Goal: Transaction & Acquisition: Obtain resource

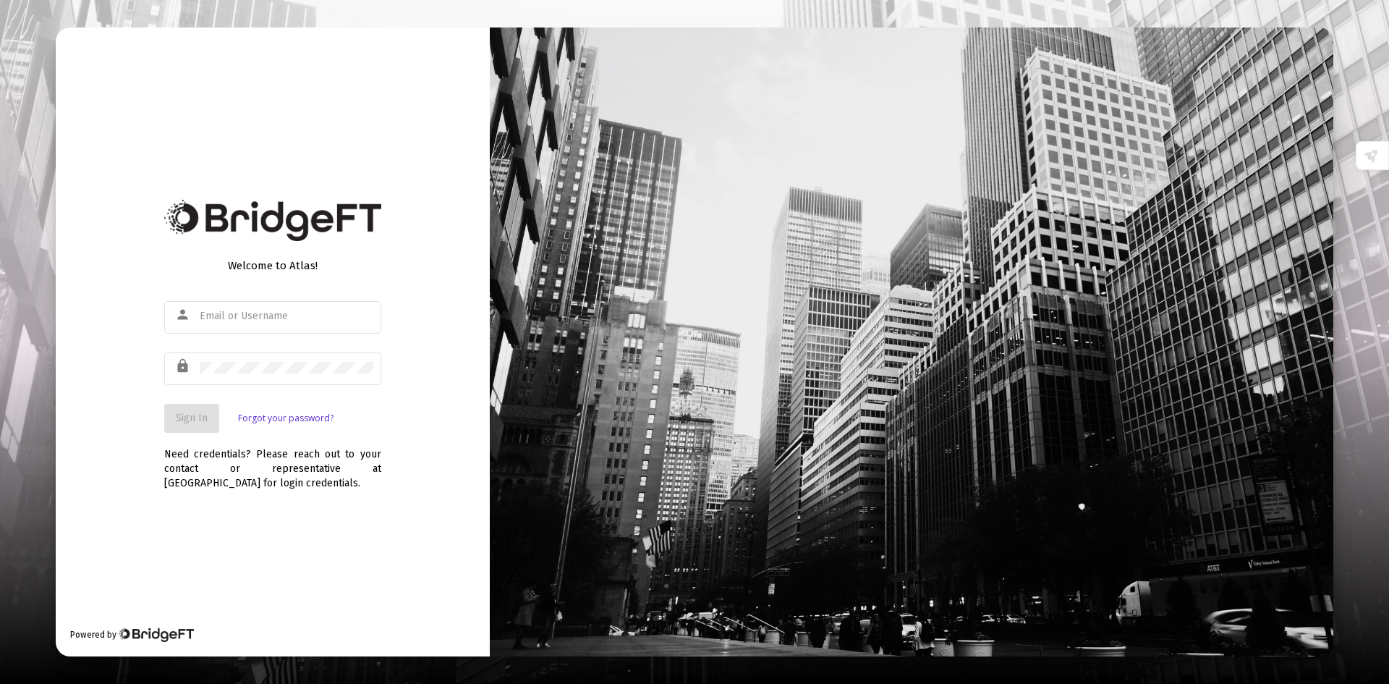
type input "[PERSON_NAME][EMAIL_ADDRESS][DOMAIN_NAME]"
click at [184, 423] on span "Sign In" at bounding box center [192, 418] width 32 height 12
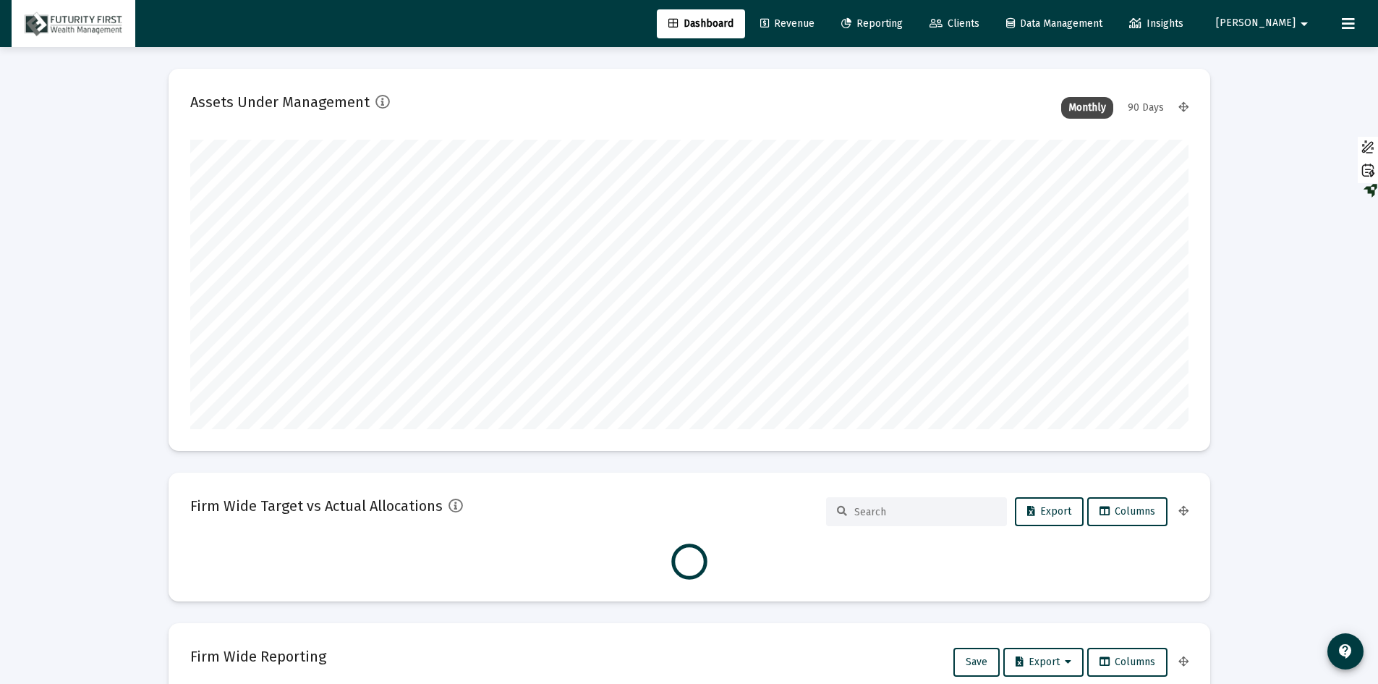
scroll to position [289, 998]
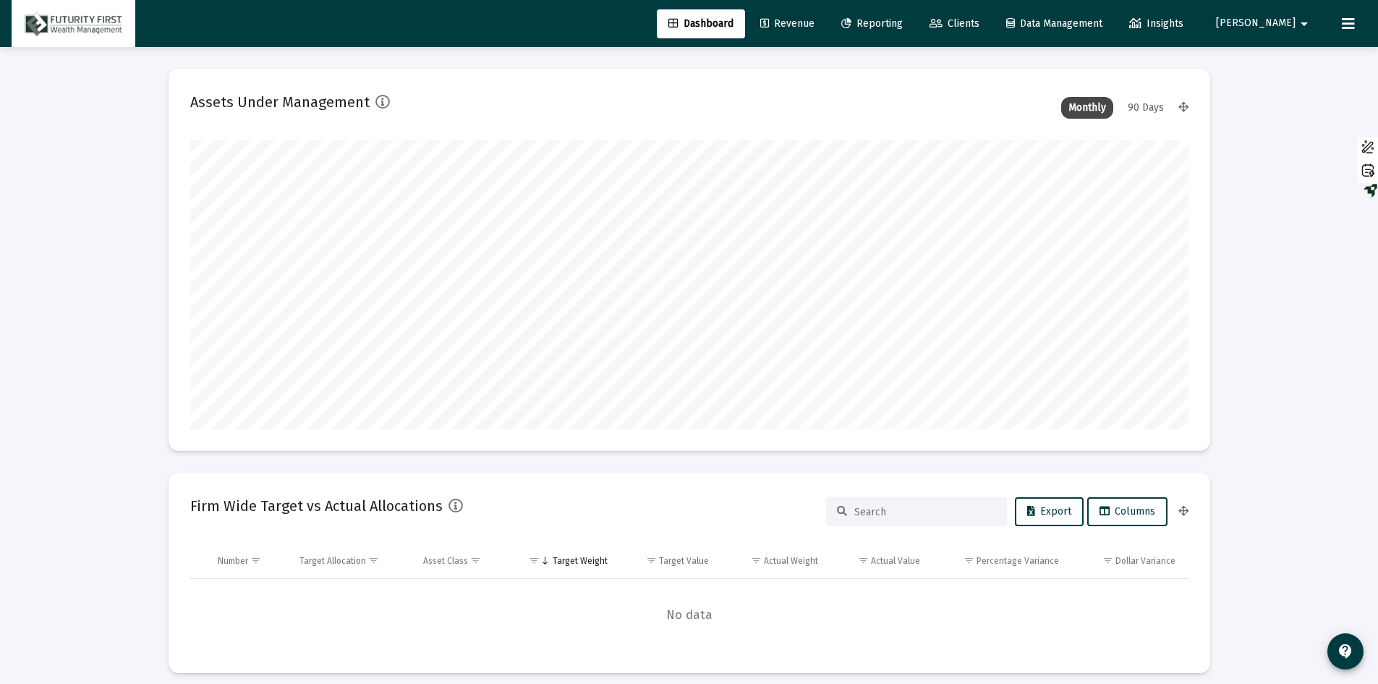
type input "[DATE]"
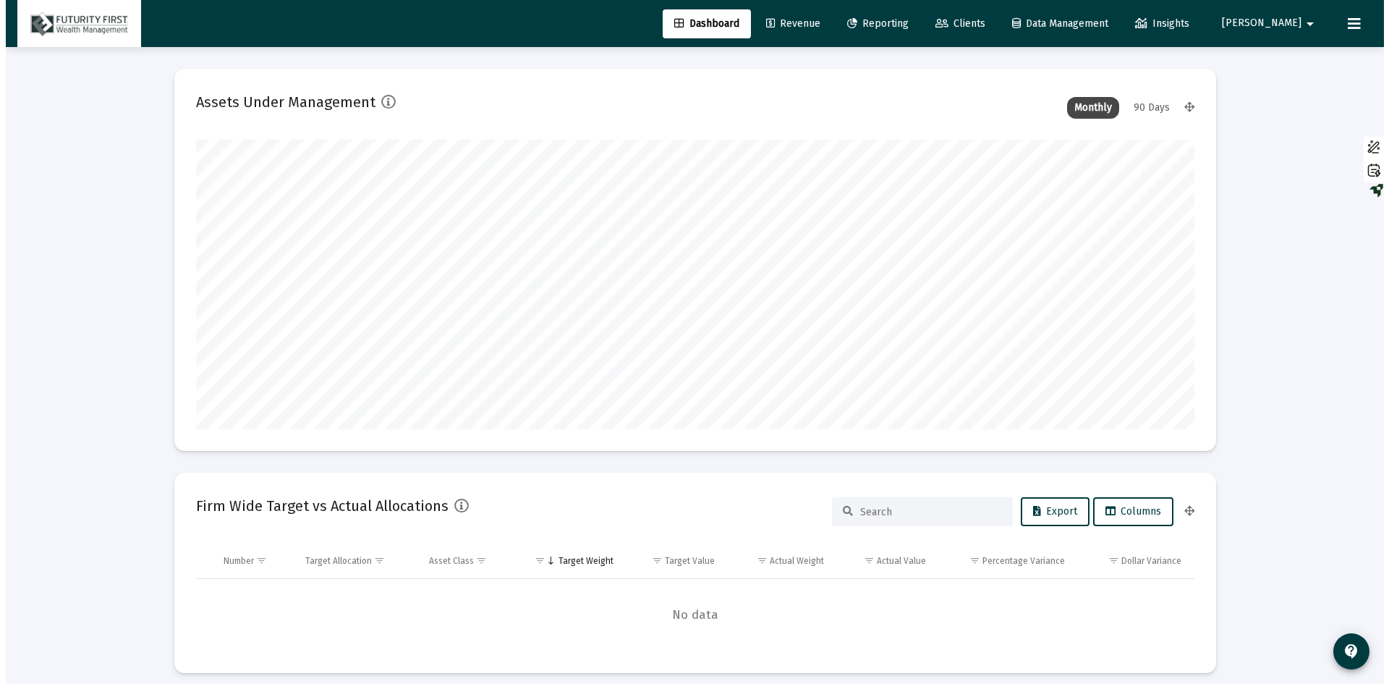
scroll to position [289, 467]
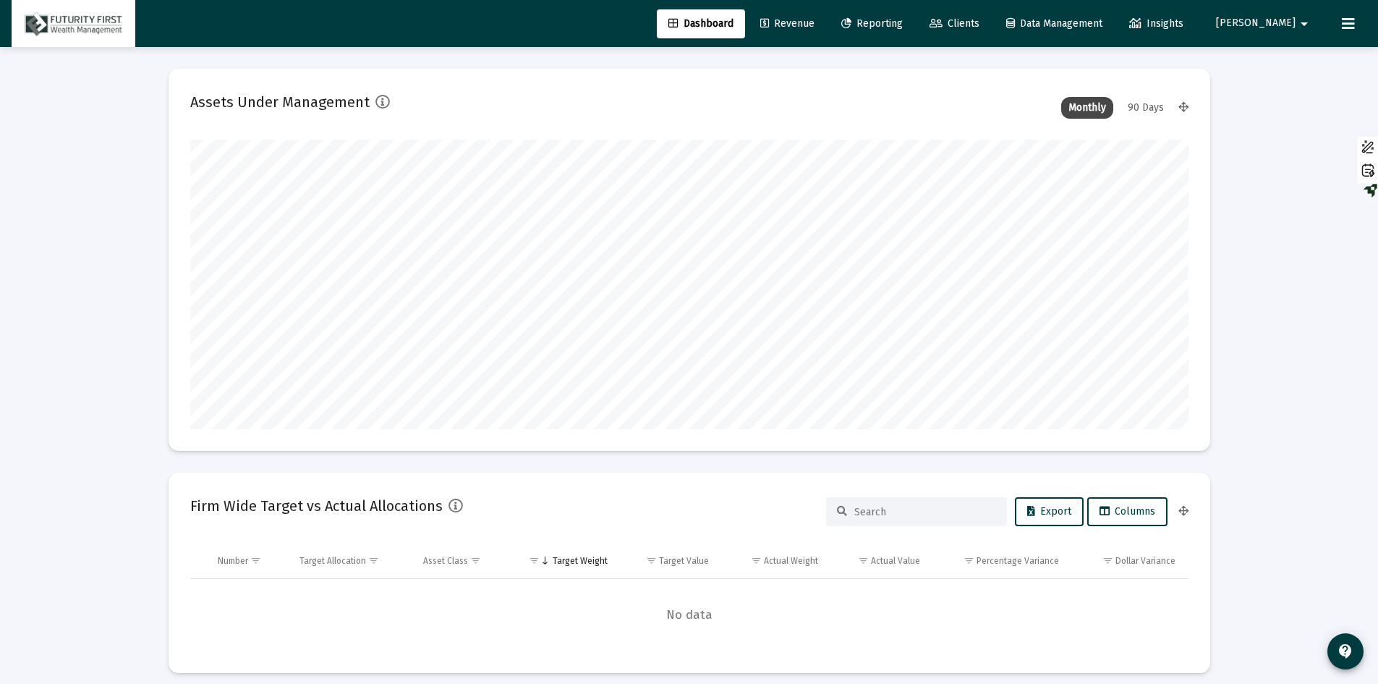
click at [903, 24] on span "Reporting" at bounding box center [871, 23] width 61 height 12
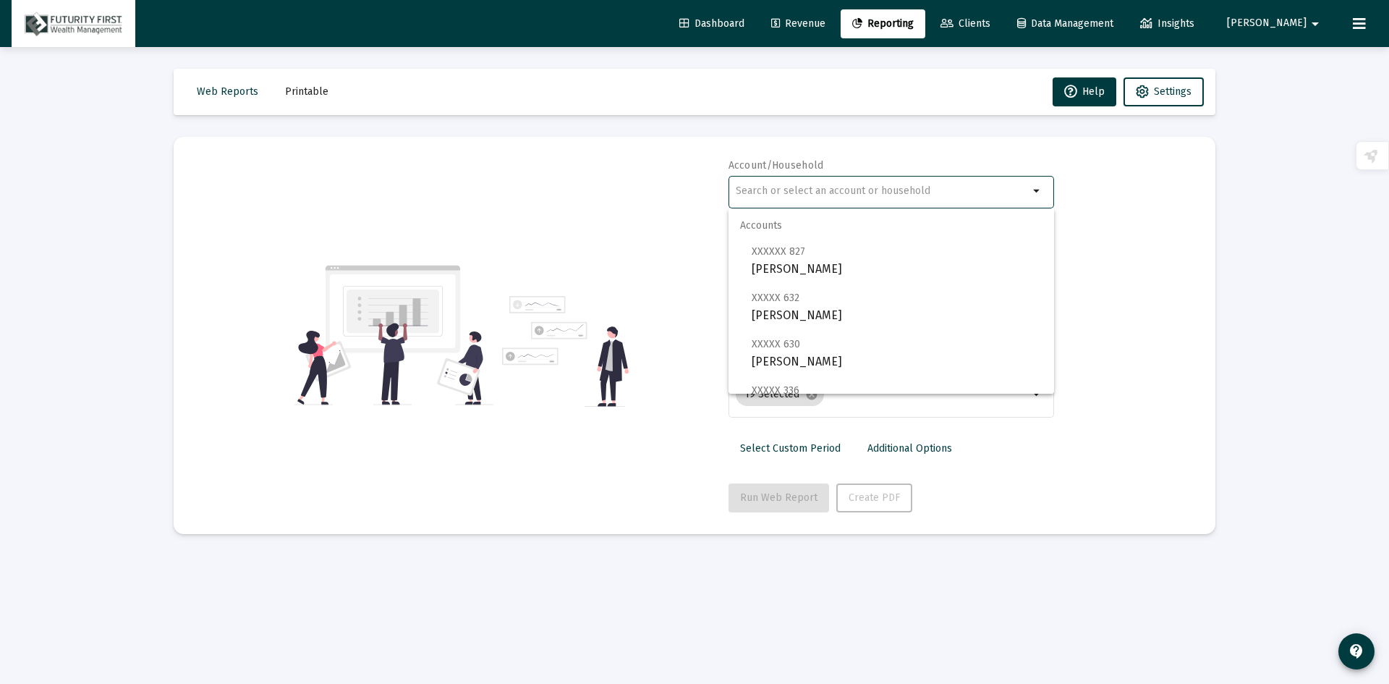
click at [792, 188] on input "text" at bounding box center [882, 191] width 293 height 12
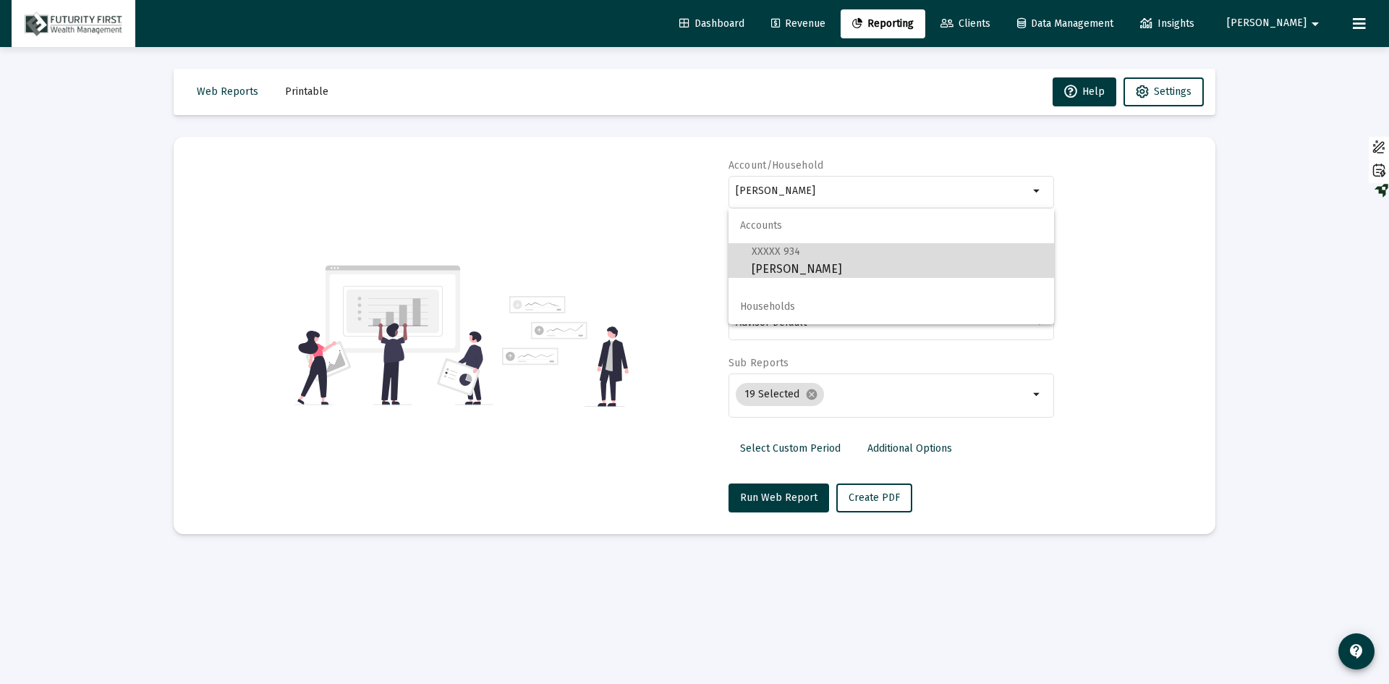
click at [812, 269] on span "XXXXX 934 [PERSON_NAME]" at bounding box center [897, 259] width 291 height 35
type input "[PERSON_NAME]"
click at [812, 269] on div "2025" at bounding box center [891, 256] width 310 height 35
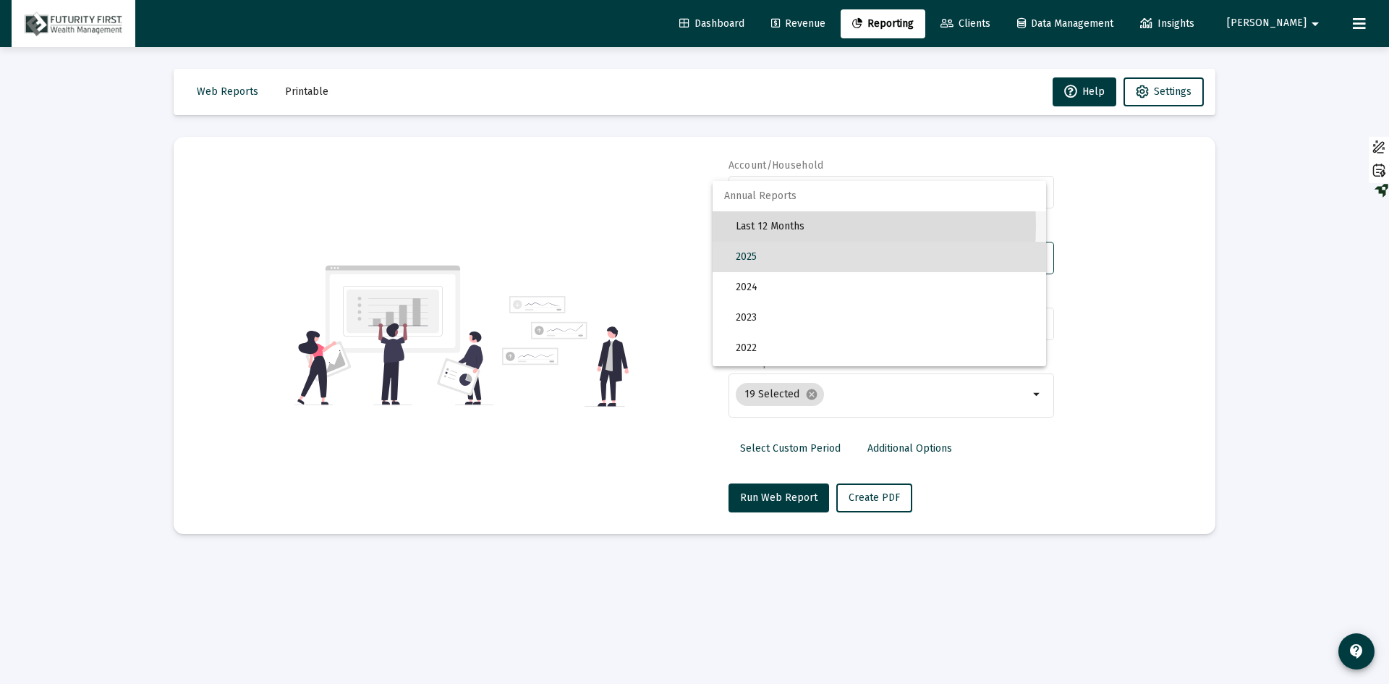
click at [757, 225] on span "Last 12 Months" at bounding box center [885, 226] width 299 height 30
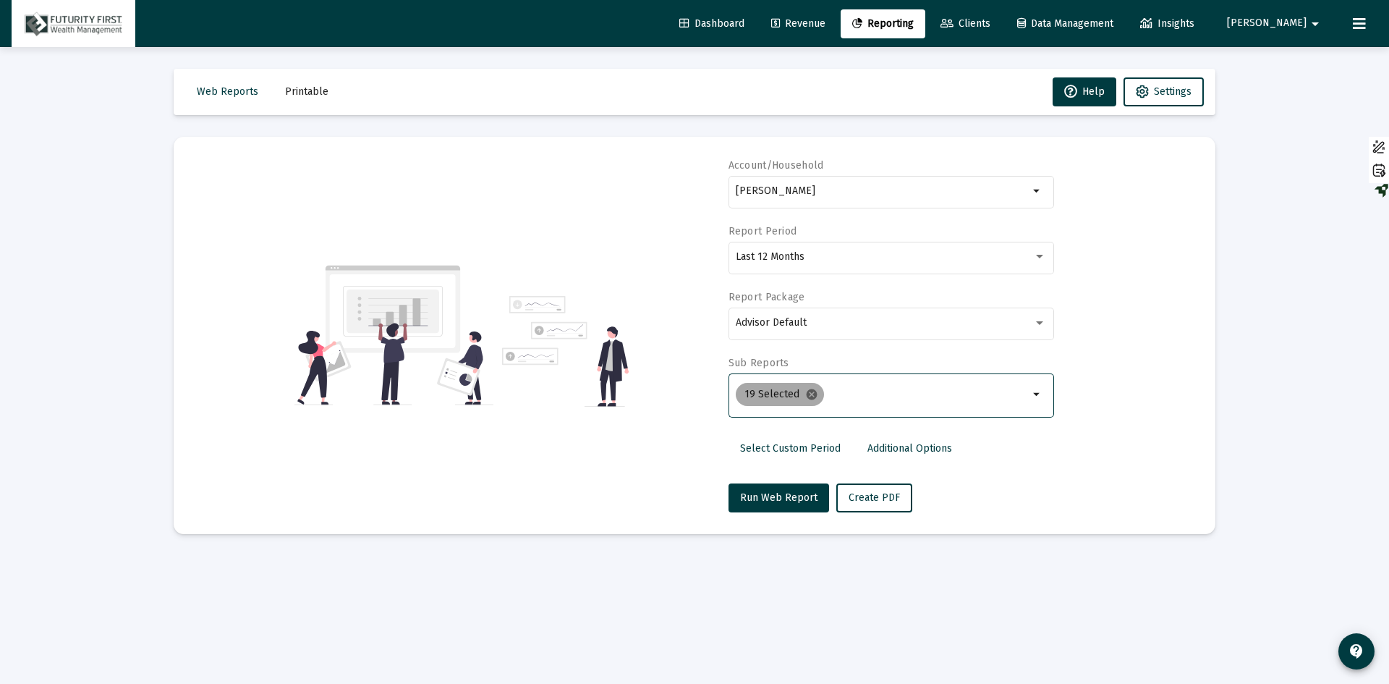
click at [805, 396] on mat-icon "cancel" at bounding box center [811, 394] width 13 height 13
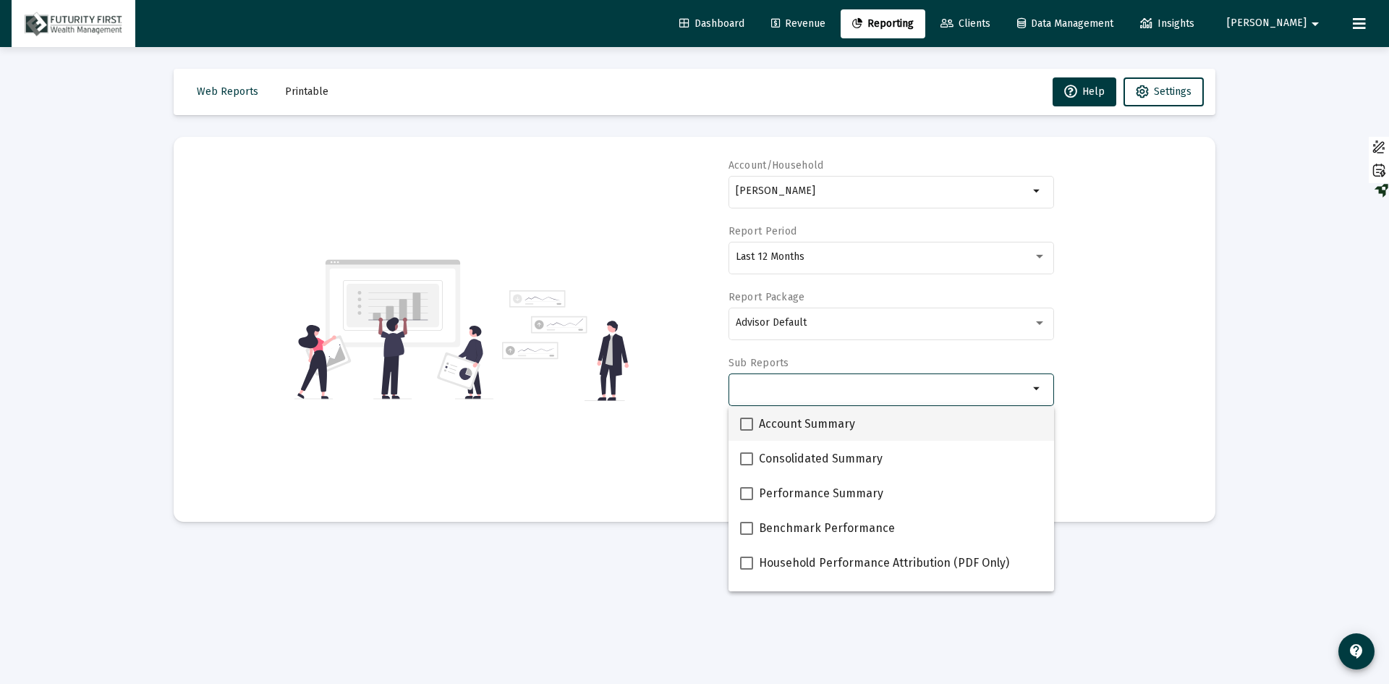
click at [753, 425] on label "Account Summary" at bounding box center [797, 423] width 115 height 17
click at [747, 430] on input "Account Summary" at bounding box center [746, 430] width 1 height 1
checkbox input "true"
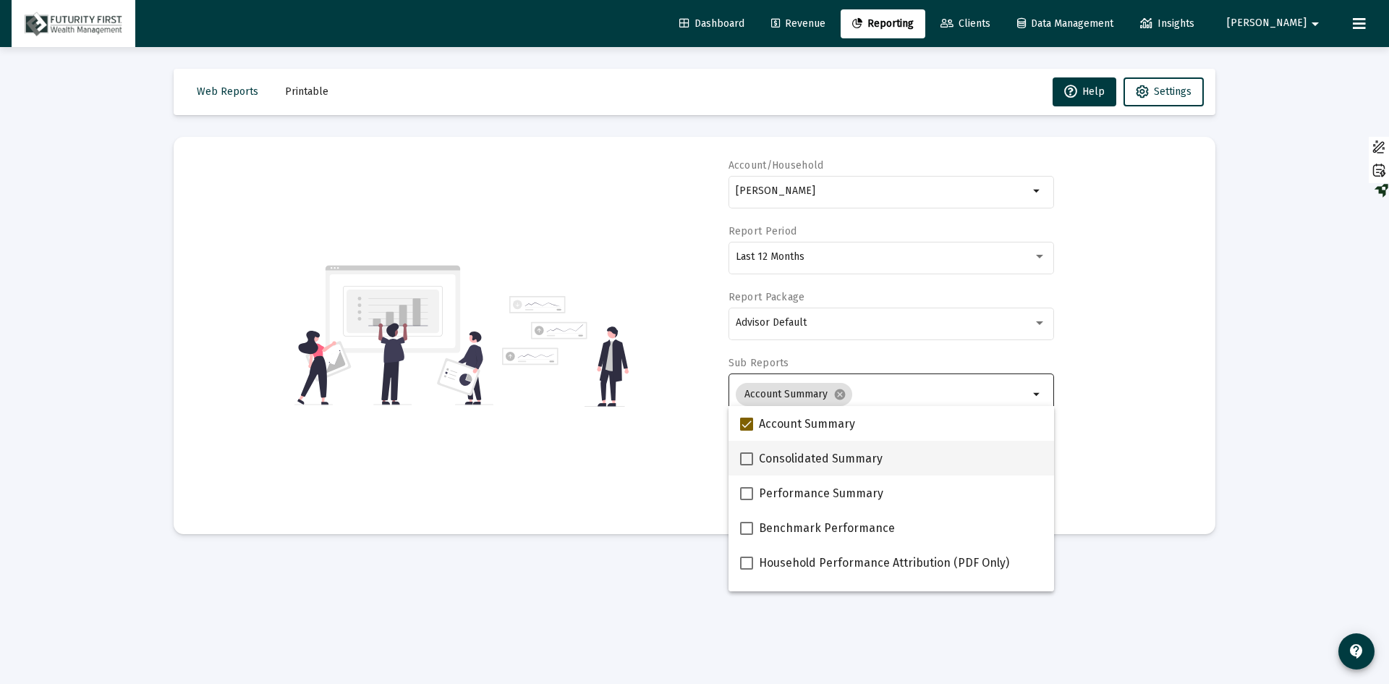
click at [743, 463] on span at bounding box center [746, 458] width 13 height 13
click at [746, 465] on input "Consolidated Summary" at bounding box center [746, 465] width 1 height 1
checkbox input "true"
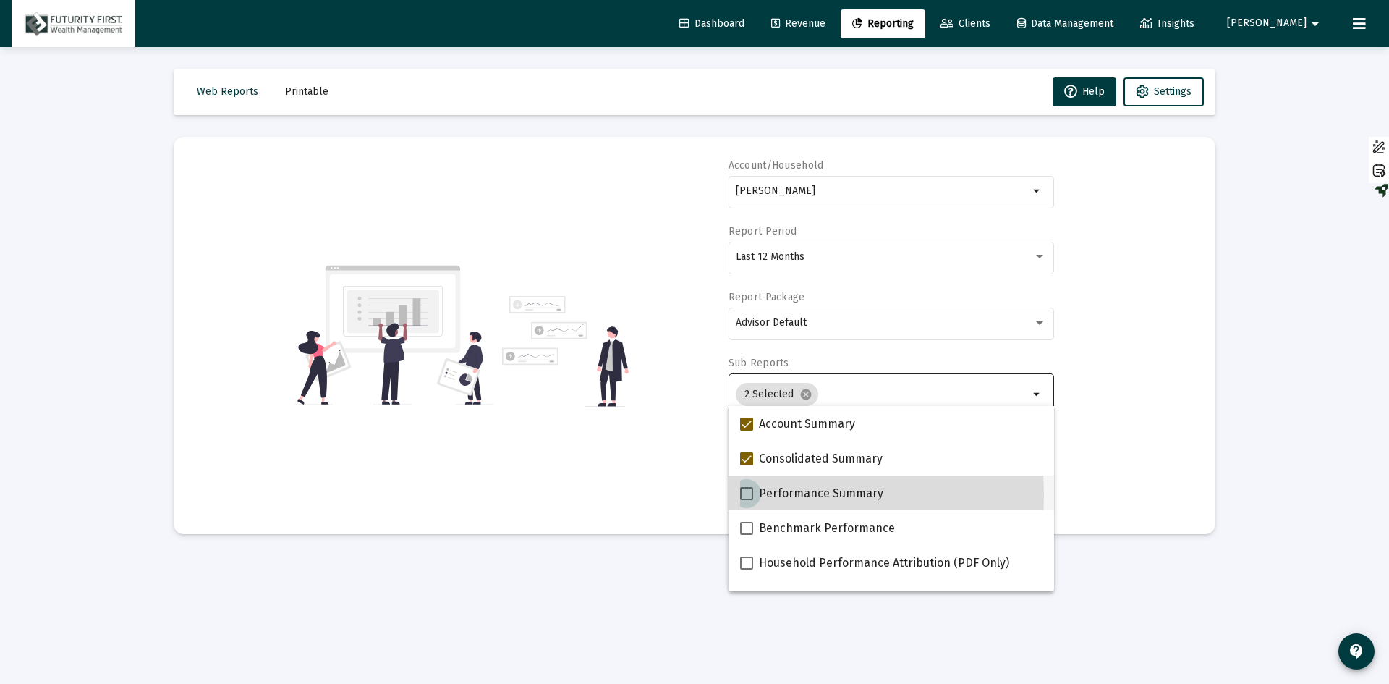
click at [743, 496] on span at bounding box center [746, 493] width 13 height 13
click at [746, 500] on input "Performance Summary" at bounding box center [746, 500] width 1 height 1
checkbox input "true"
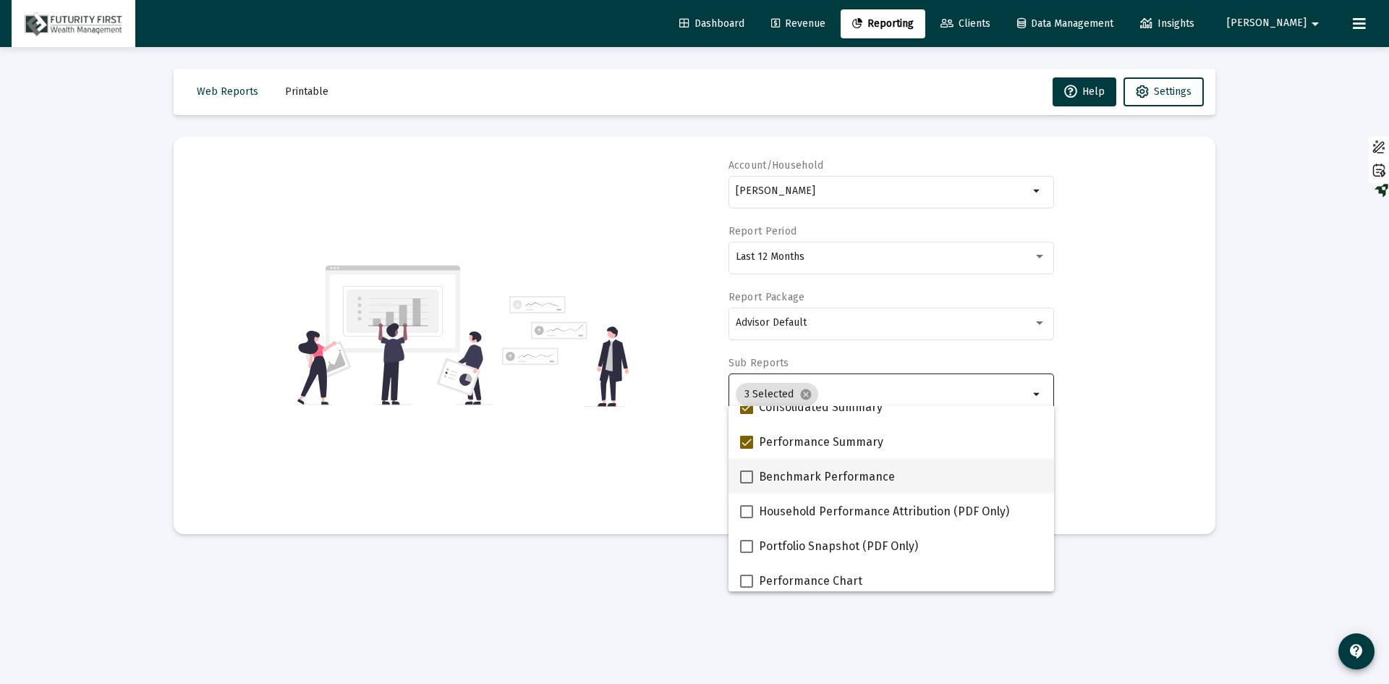
scroll to position [72, 0]
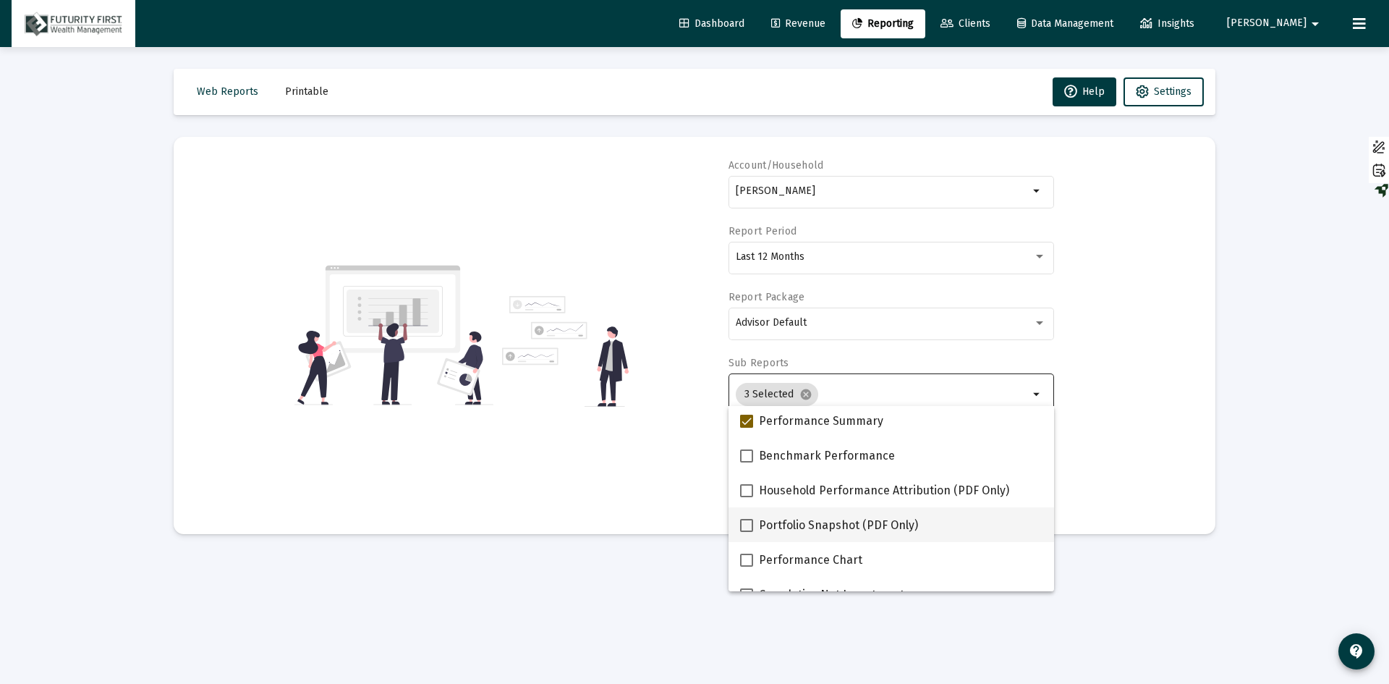
click at [746, 530] on span at bounding box center [746, 525] width 13 height 13
click at [746, 532] on input "Portfolio Snapshot (PDF Only)" at bounding box center [746, 532] width 1 height 1
checkbox input "true"
click at [746, 564] on span at bounding box center [746, 559] width 13 height 13
click at [746, 566] on input "Performance Chart" at bounding box center [746, 566] width 1 height 1
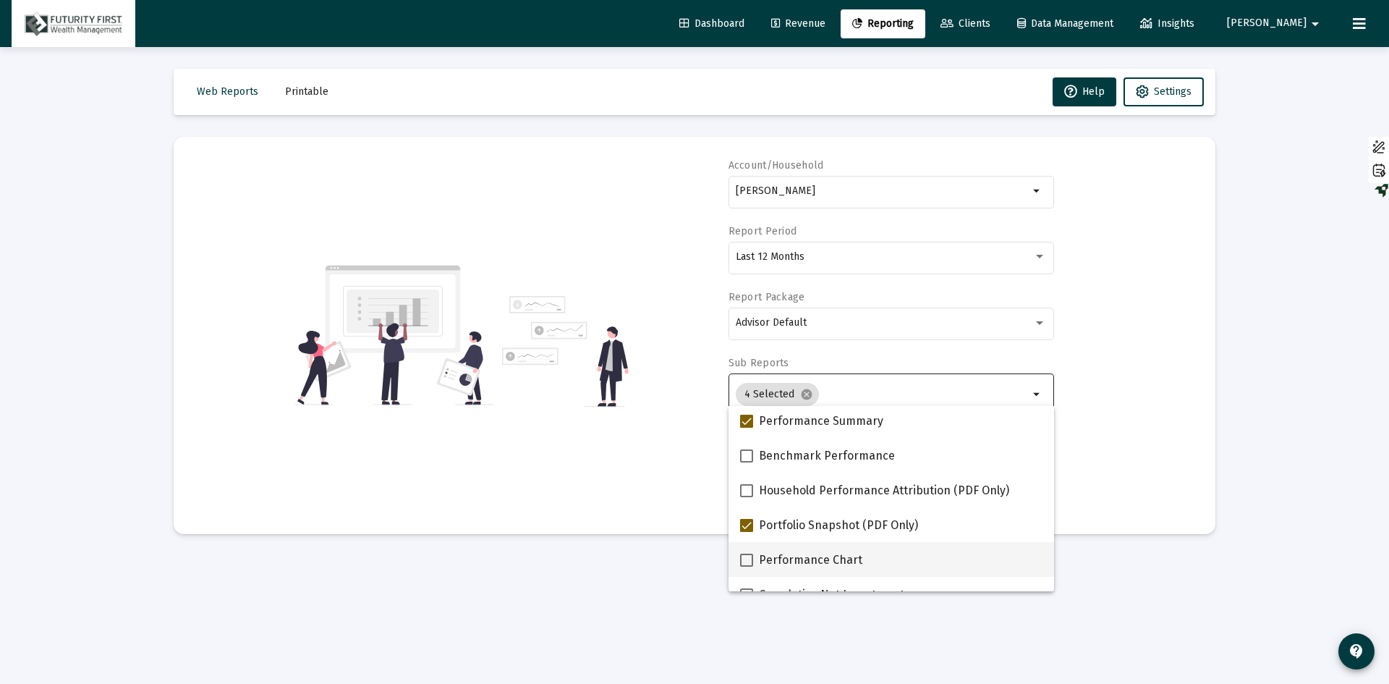
checkbox input "true"
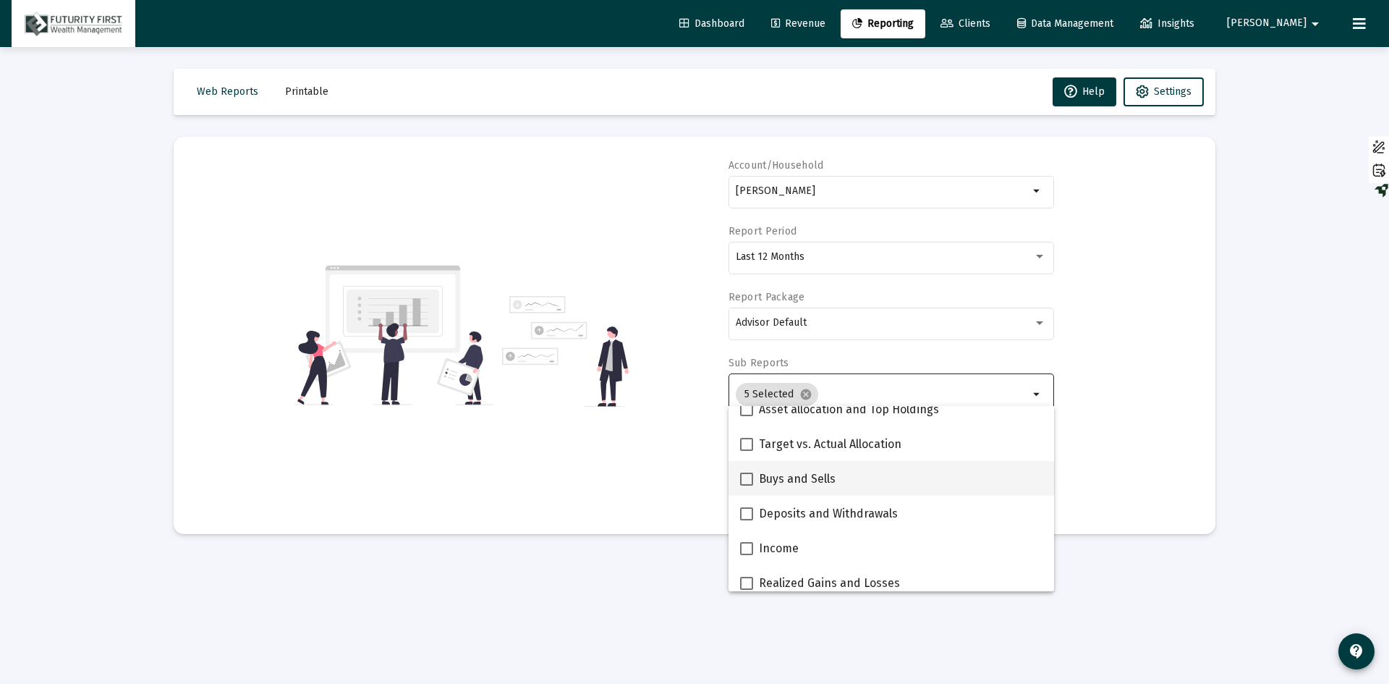
scroll to position [434, 0]
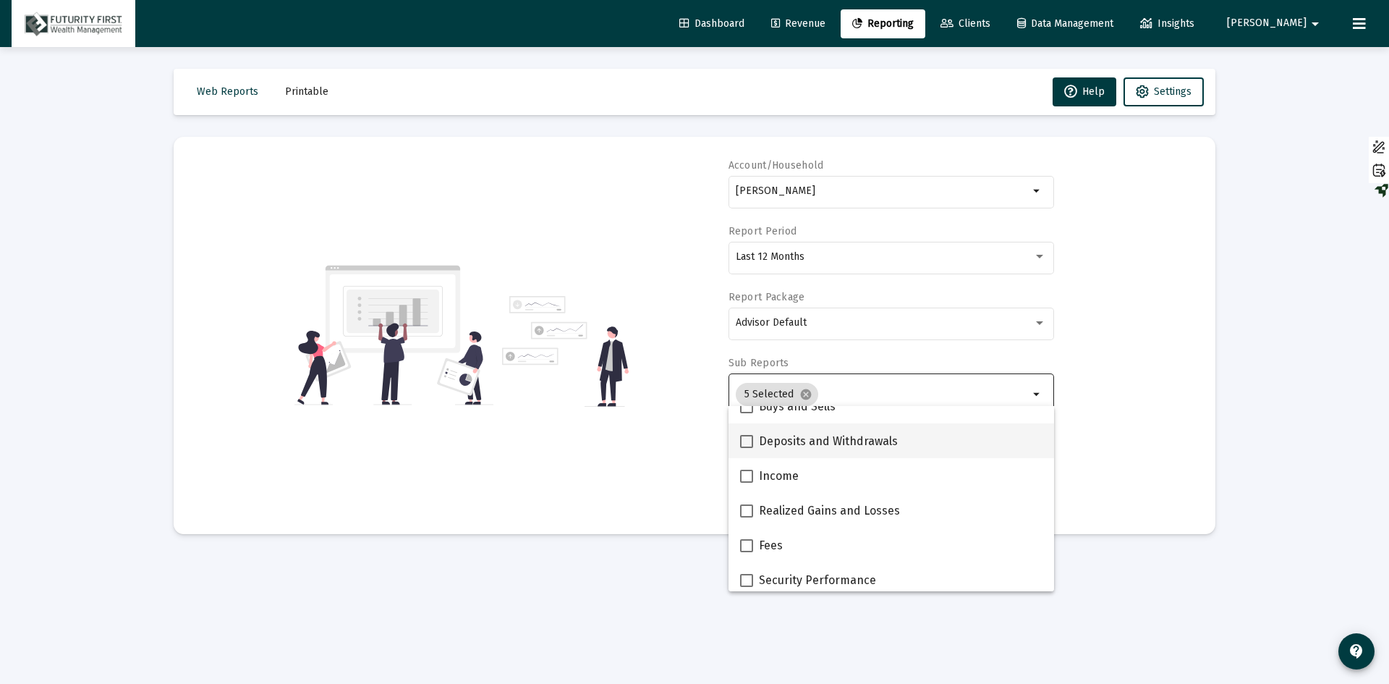
click at [742, 439] on span at bounding box center [746, 441] width 13 height 13
click at [746, 448] on input "Deposits and Withdrawals" at bounding box center [746, 448] width 1 height 1
checkbox input "true"
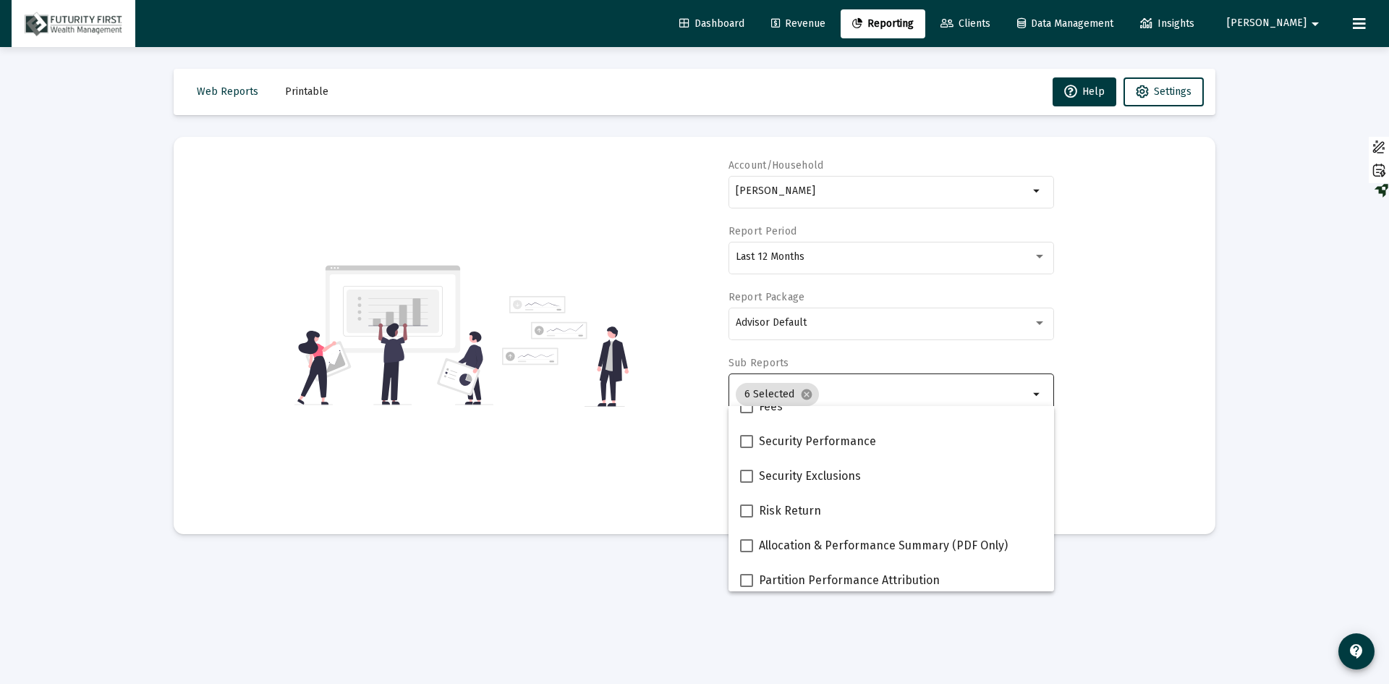
scroll to position [579, 0]
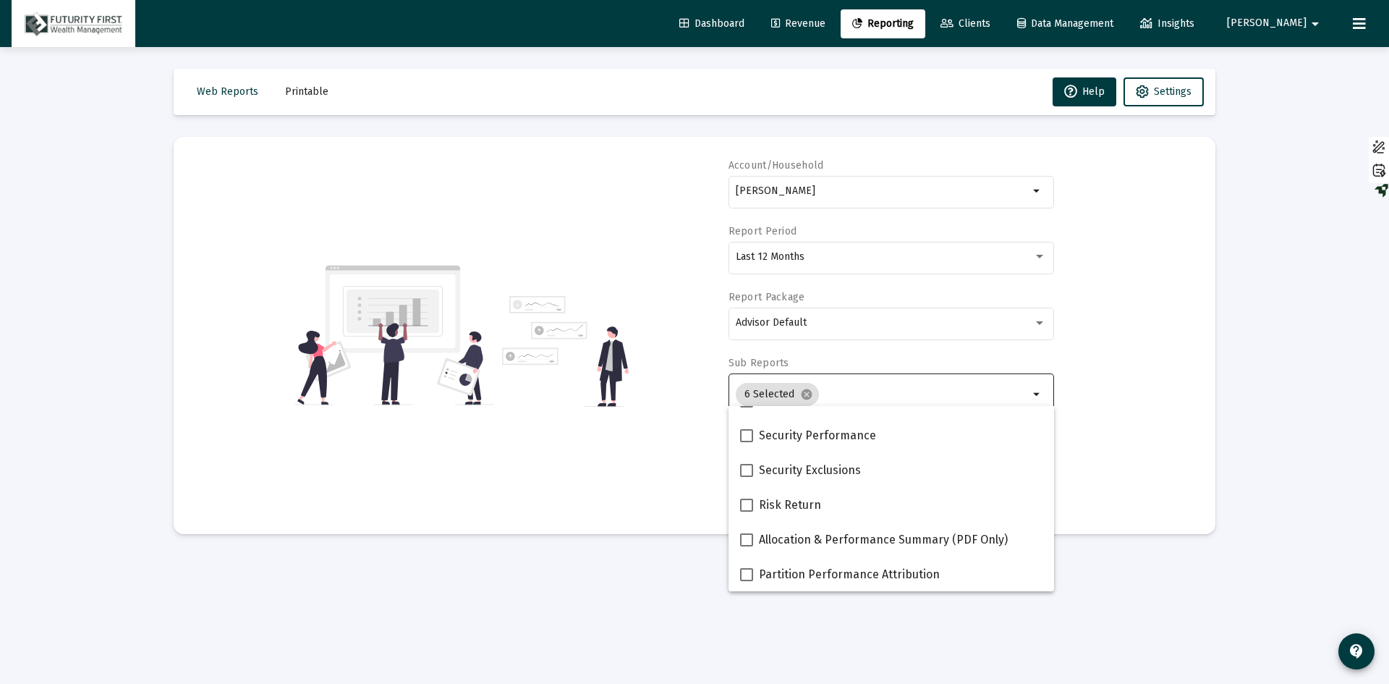
click at [1116, 457] on div "Account/[PERSON_NAME] arrow_drop_down Report Period Last 12 Months Report Packa…" at bounding box center [694, 335] width 998 height 354
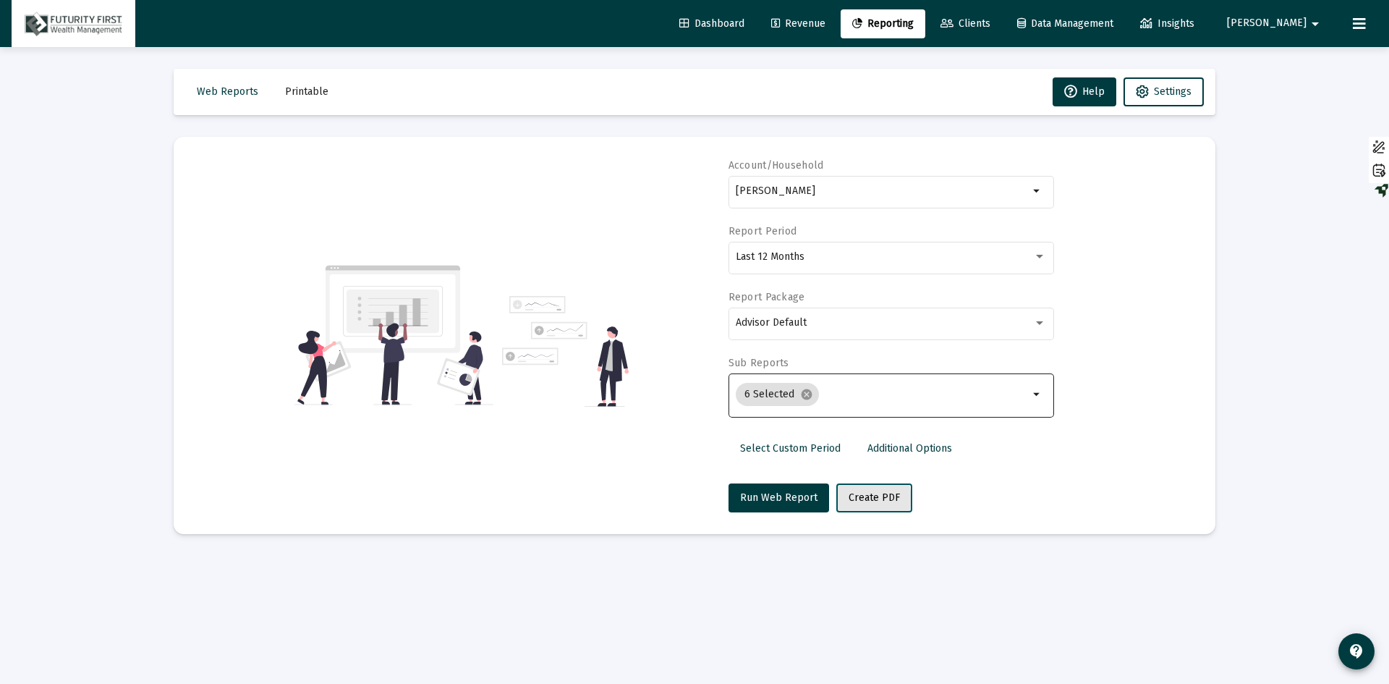
click at [862, 499] on span "Create PDF" at bounding box center [874, 497] width 51 height 12
click at [314, 94] on span "Printable" at bounding box center [306, 91] width 43 height 12
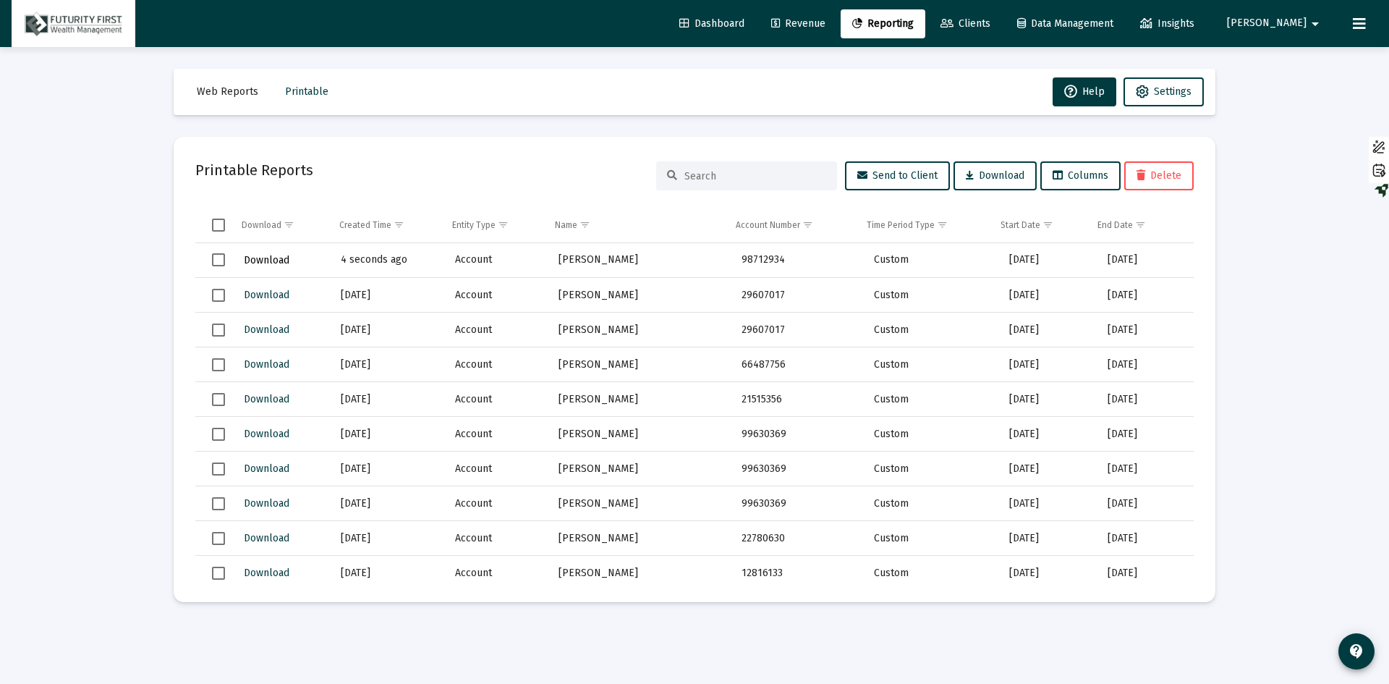
click at [272, 260] on span "Download" at bounding box center [267, 260] width 46 height 12
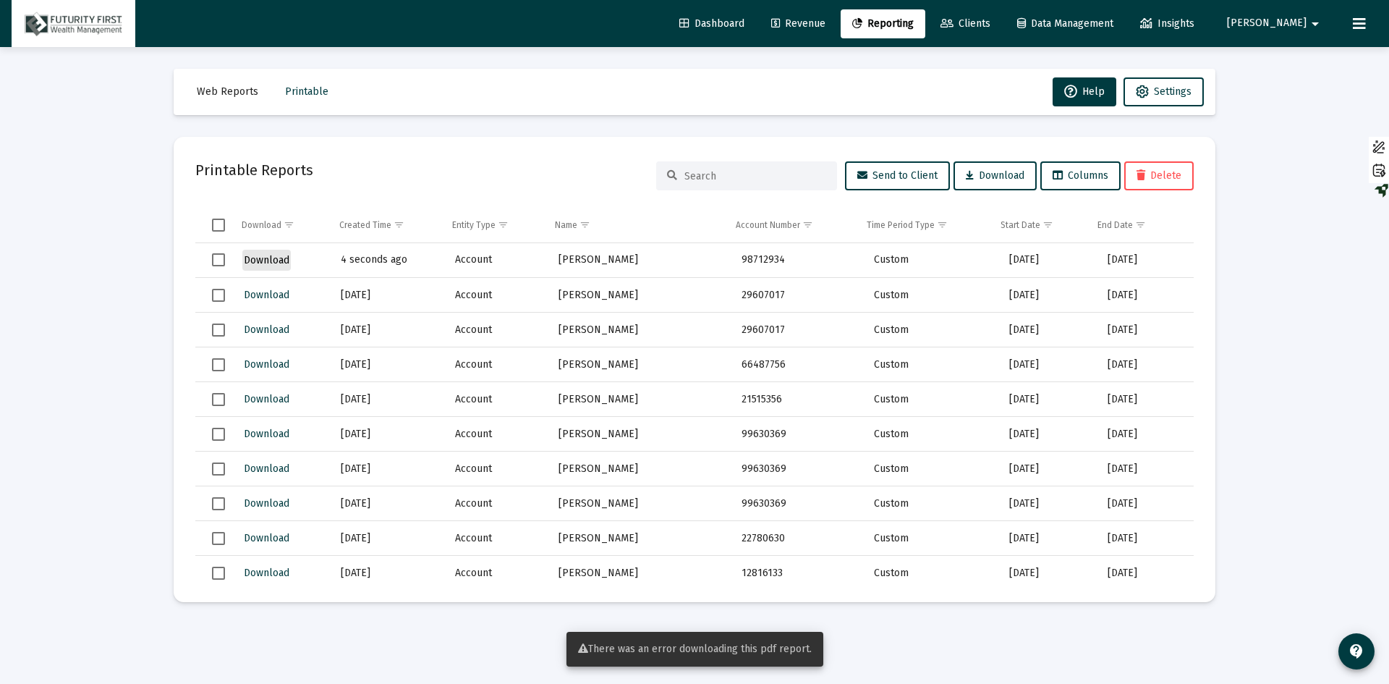
click at [272, 260] on span "Download" at bounding box center [267, 260] width 46 height 12
